Goal: Task Accomplishment & Management: Use online tool/utility

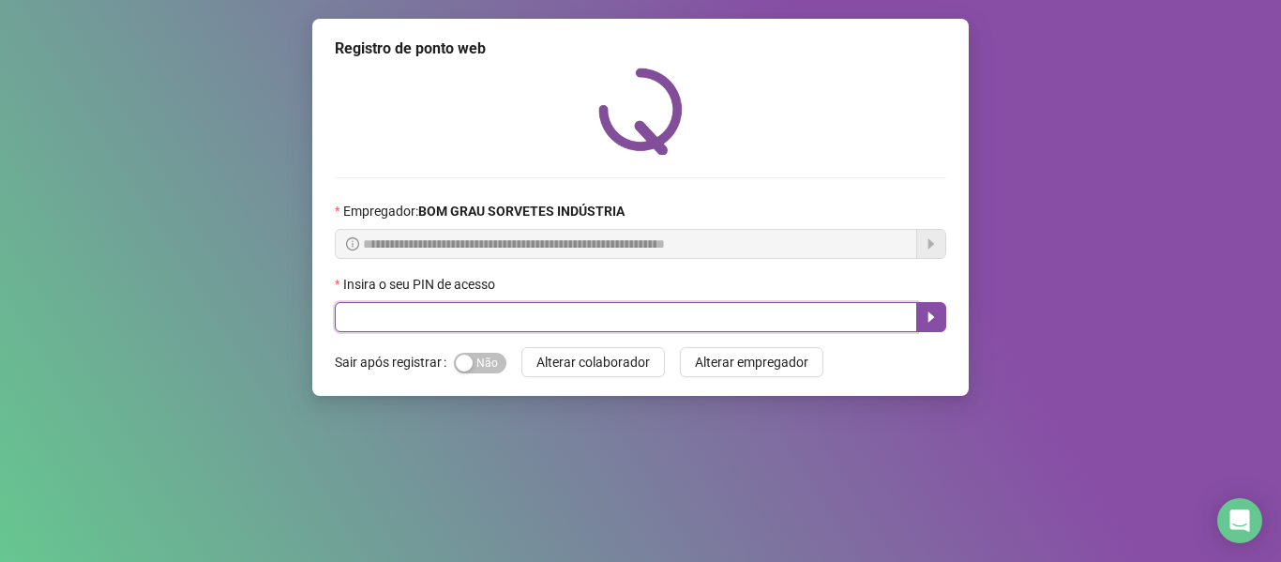
click at [404, 330] on input "text" at bounding box center [626, 317] width 582 height 30
type input "*****"
click at [927, 316] on icon "caret-right" at bounding box center [930, 316] width 15 height 15
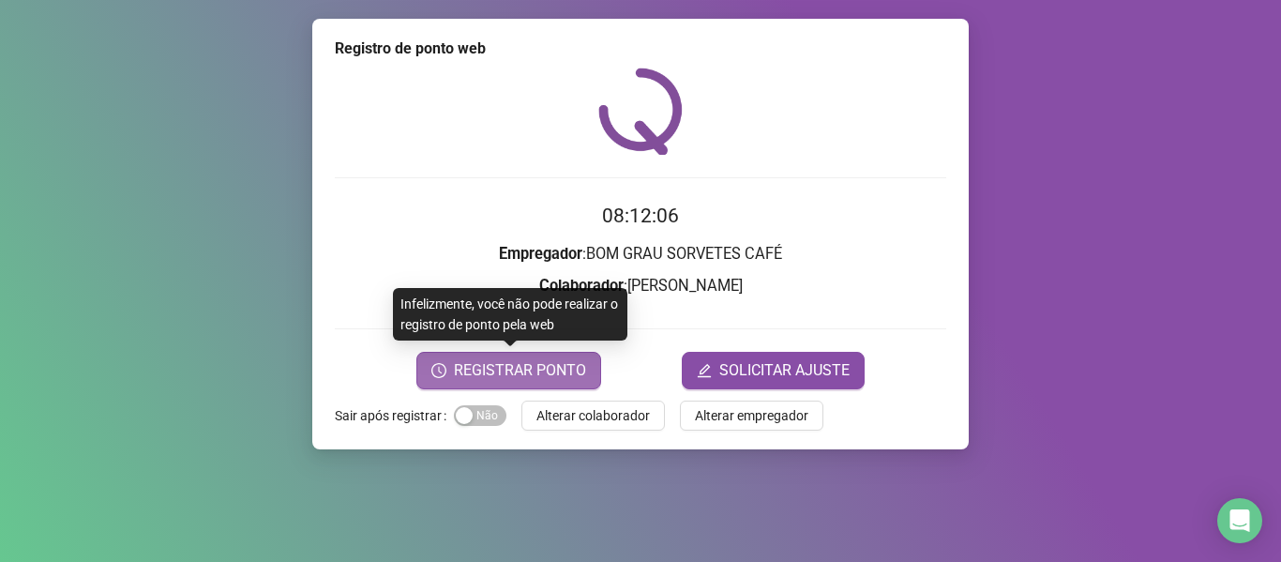
click at [550, 365] on span "REGISTRAR PONTO" at bounding box center [520, 370] width 132 height 22
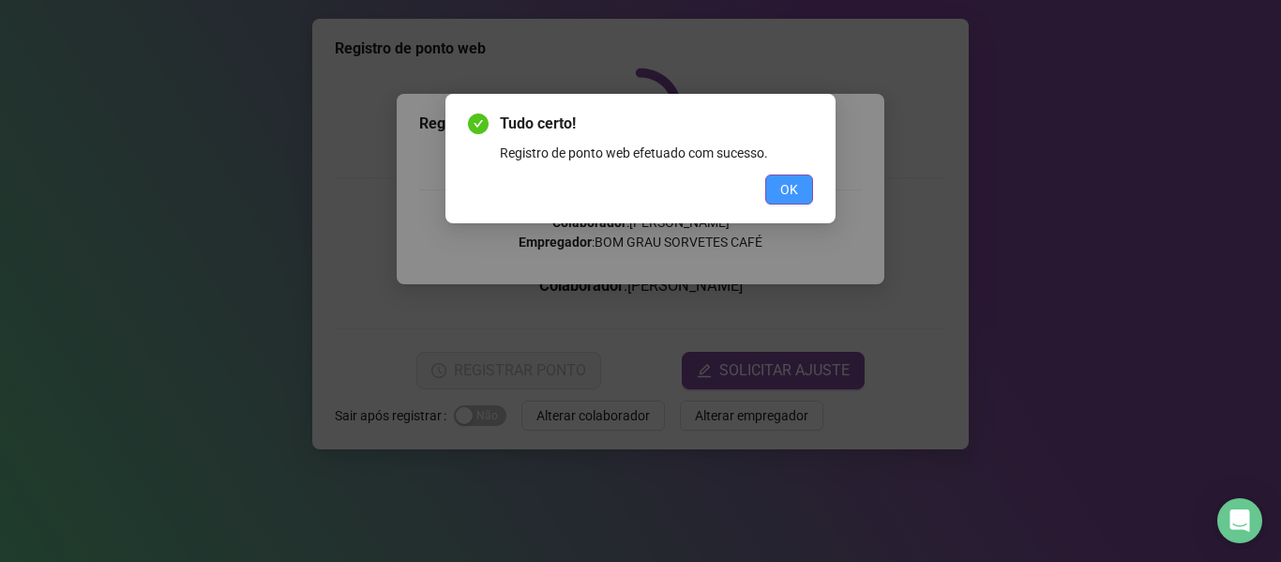
click at [796, 182] on span "OK" at bounding box center [789, 189] width 18 height 21
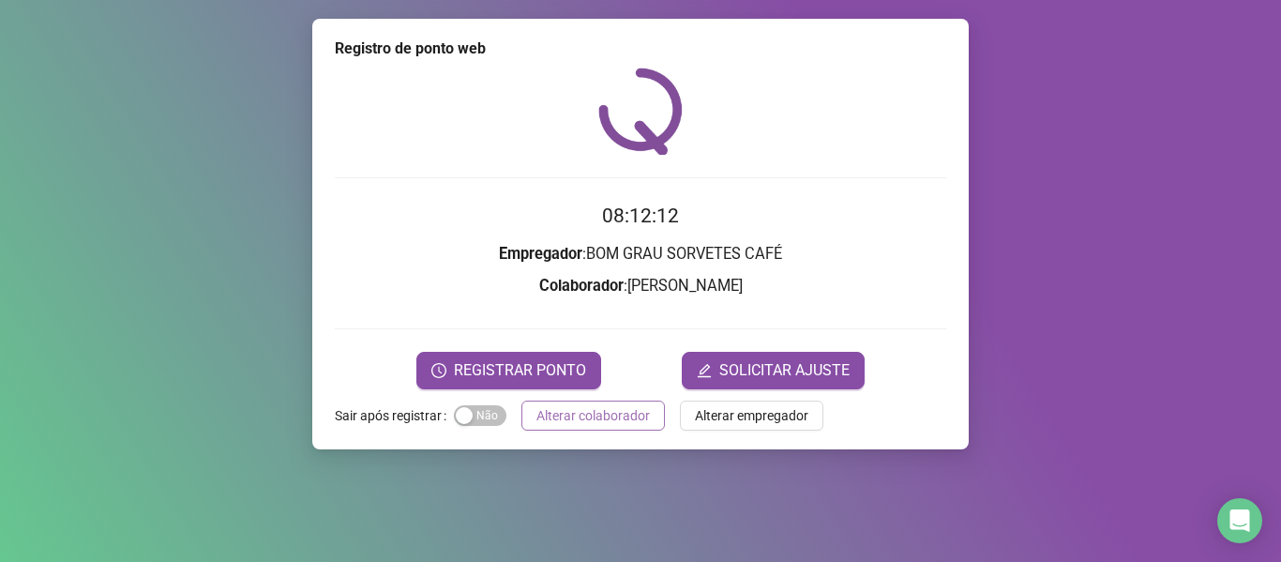
click at [606, 417] on span "Alterar colaborador" at bounding box center [592, 415] width 113 height 21
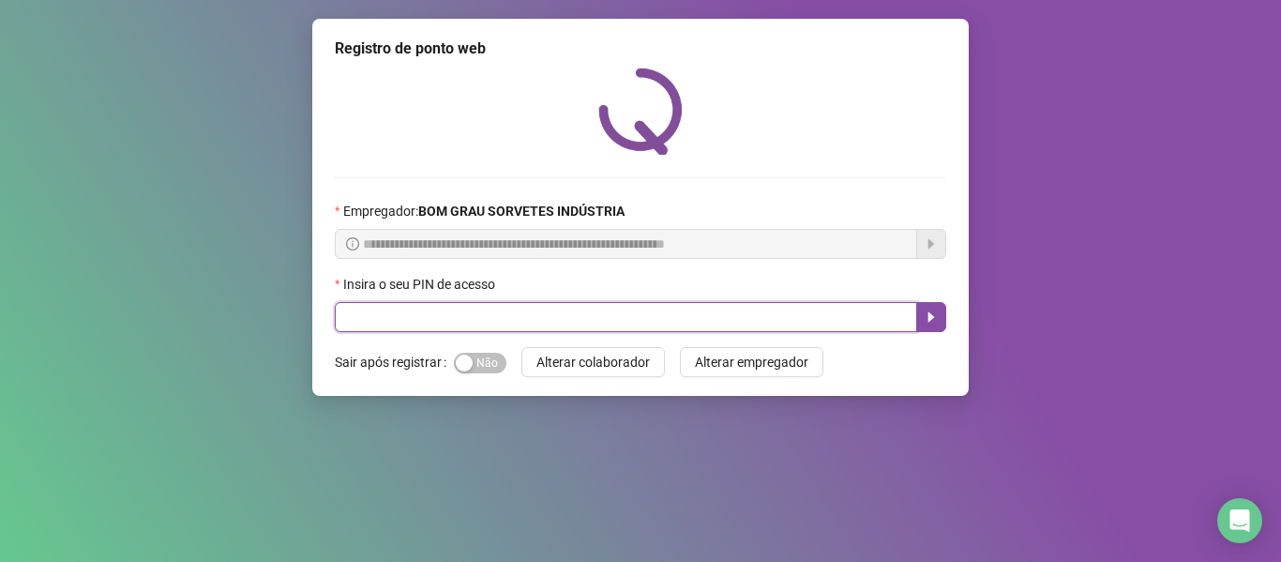
click at [544, 325] on input "text" at bounding box center [626, 317] width 582 height 30
type input "*****"
click at [921, 323] on button "button" at bounding box center [931, 317] width 30 height 30
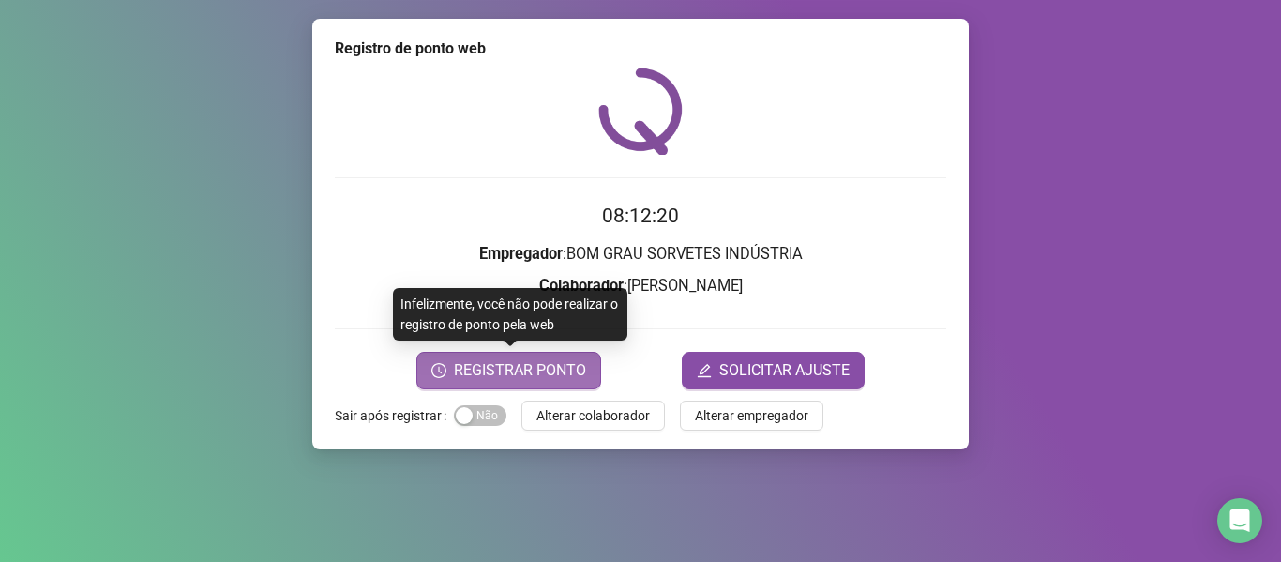
click at [553, 368] on span "REGISTRAR PONTO" at bounding box center [520, 370] width 132 height 22
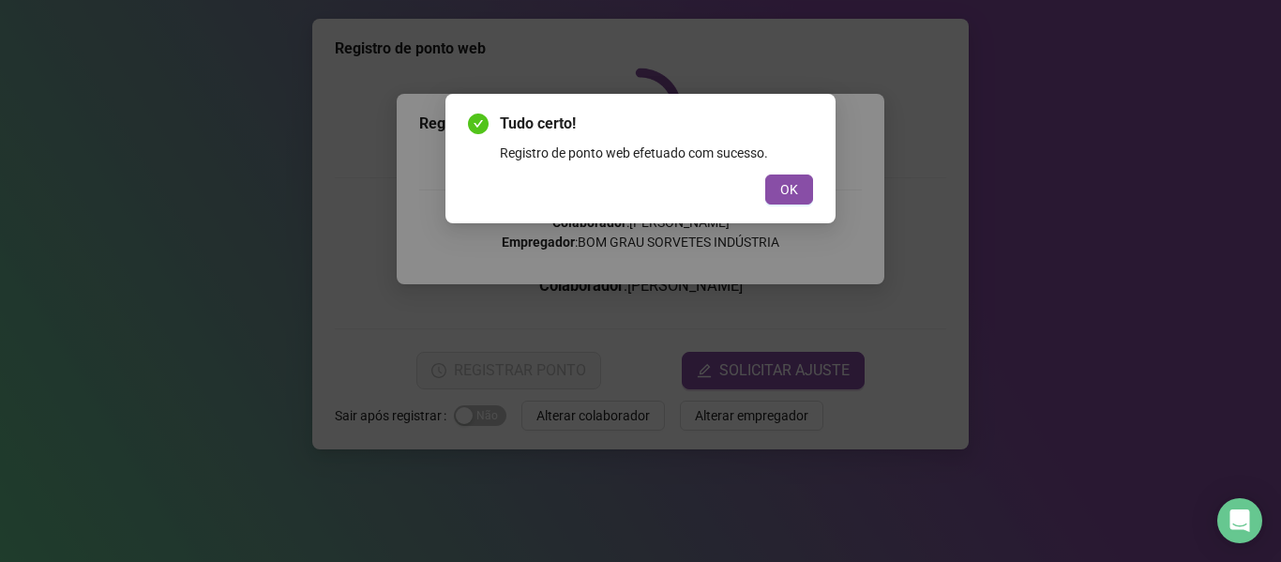
drag, startPoint x: 802, startPoint y: 189, endPoint x: 768, endPoint y: 227, distance: 51.1
click at [799, 189] on button "OK" at bounding box center [789, 189] width 48 height 30
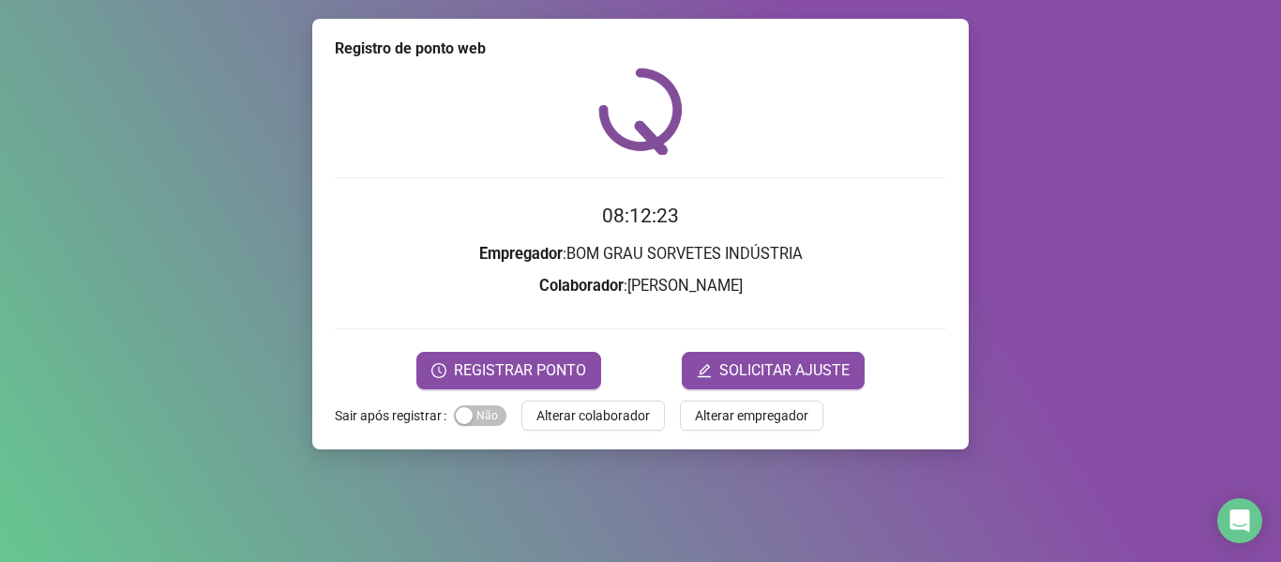
click at [623, 416] on span "Alterar colaborador" at bounding box center [592, 415] width 113 height 21
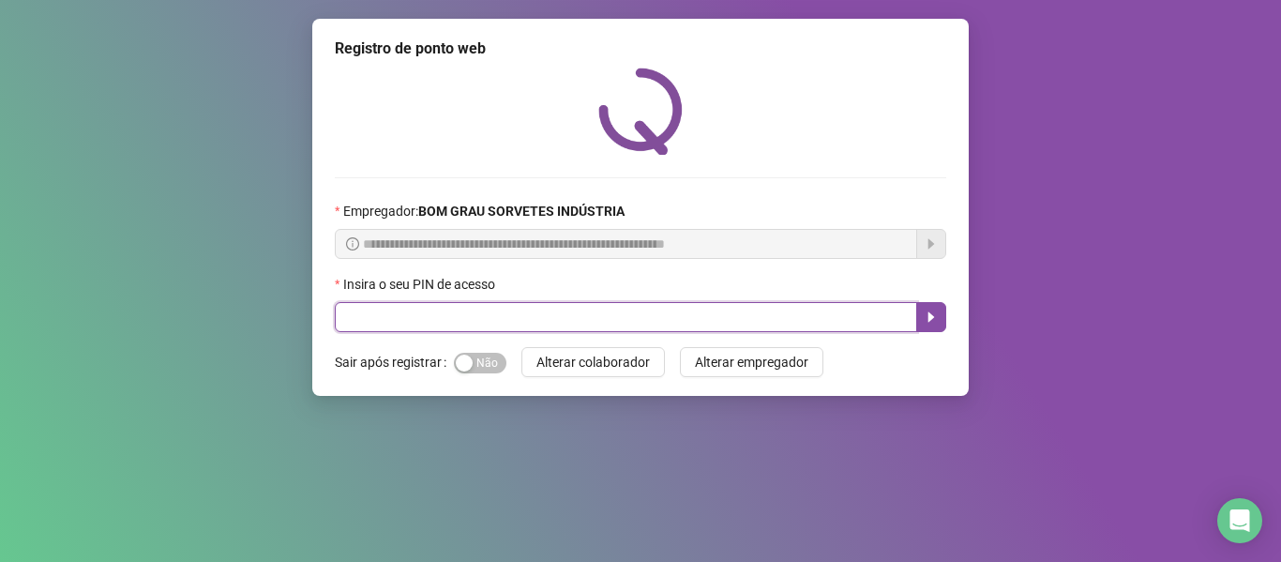
click at [662, 315] on input "text" at bounding box center [626, 317] width 582 height 30
type input "*****"
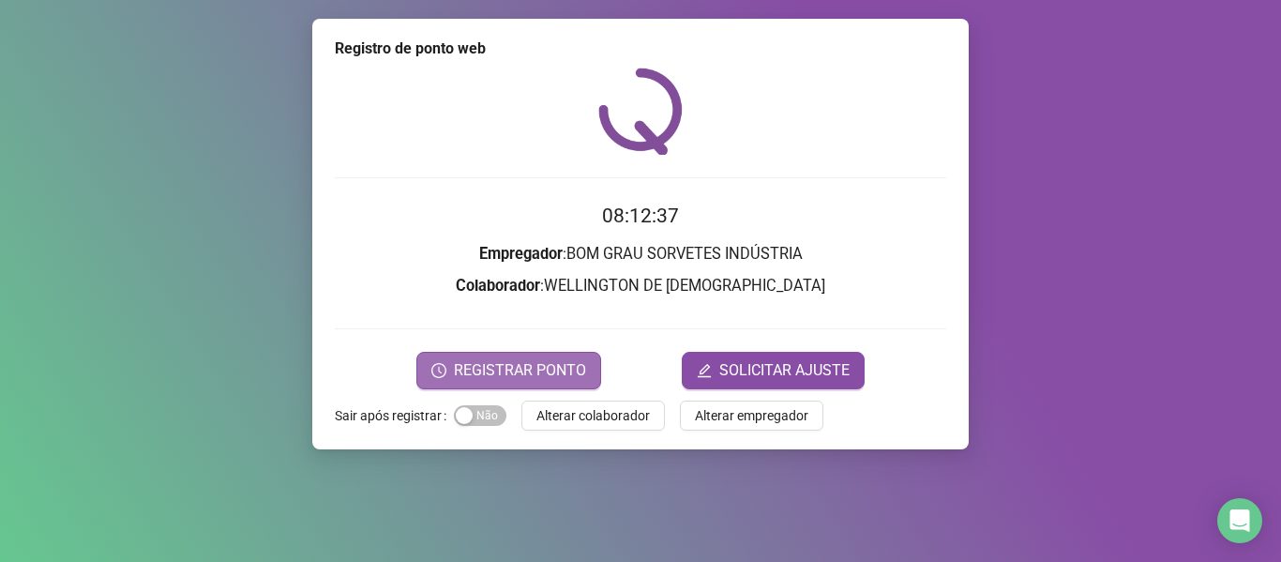
click at [530, 372] on span "REGISTRAR PONTO" at bounding box center [520, 370] width 132 height 22
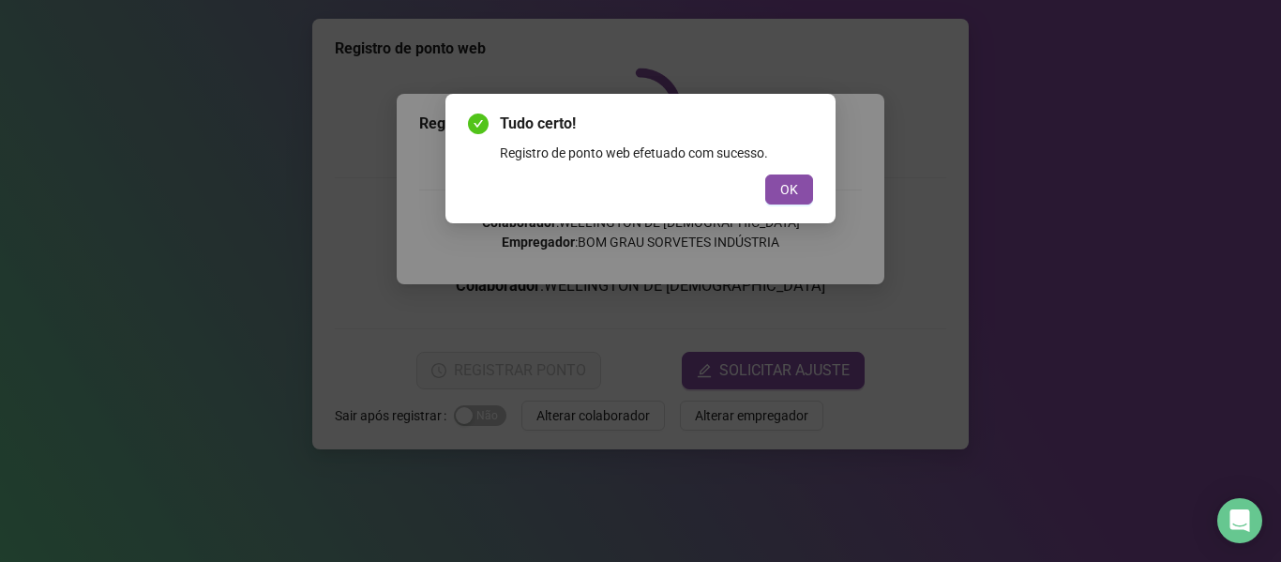
click at [791, 173] on div "Tudo certo! Registro de ponto web efetuado com sucesso. OK" at bounding box center [640, 158] width 345 height 92
click at [784, 190] on span "OK" at bounding box center [789, 189] width 18 height 21
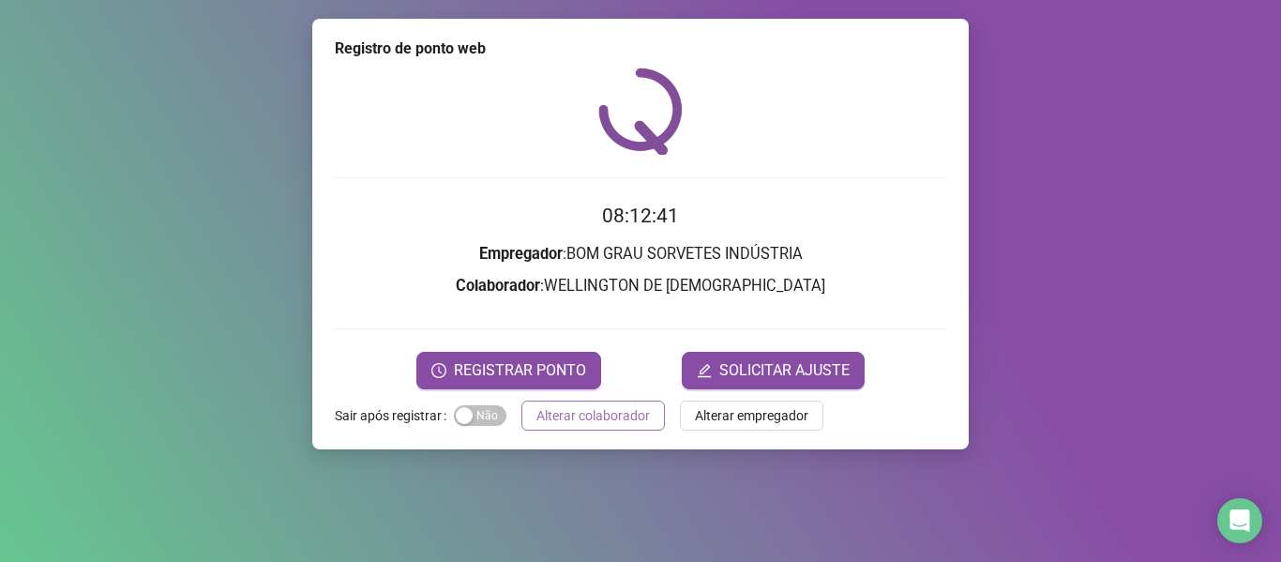
click at [565, 415] on span "Alterar colaborador" at bounding box center [592, 415] width 113 height 21
